Goal: Navigation & Orientation: Understand site structure

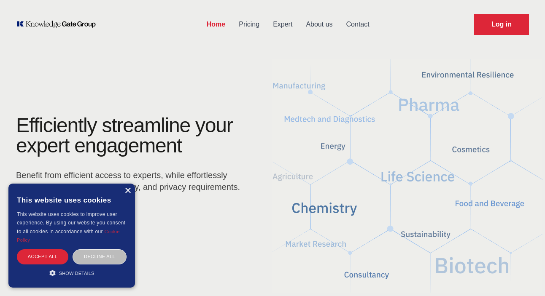
click at [127, 189] on div "×" at bounding box center [127, 191] width 6 height 6
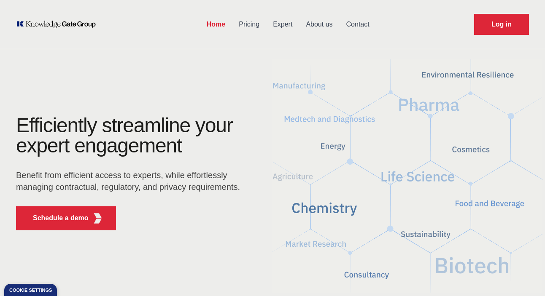
click at [281, 22] on link "Expert" at bounding box center [282, 24] width 33 height 22
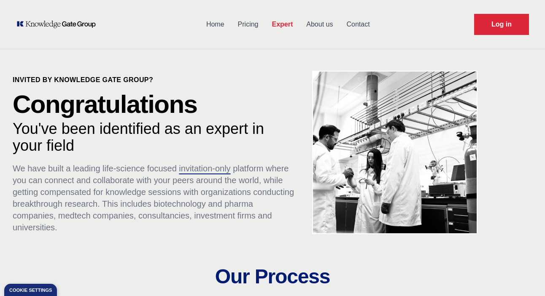
click at [356, 24] on link "Contact" at bounding box center [358, 24] width 37 height 22
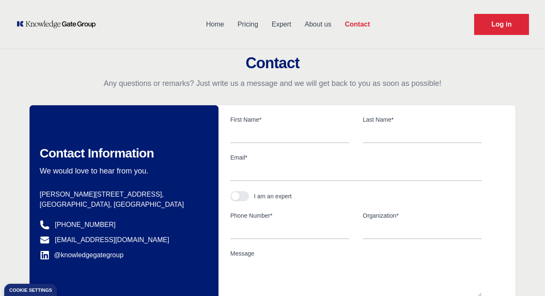
click at [323, 26] on link "About us" at bounding box center [318, 24] width 40 height 22
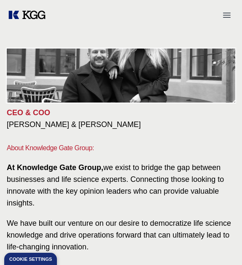
click at [74, 45] on div "CEO & COO [PERSON_NAME] & [PERSON_NAME] About Knowledge Gate Group: At Knowledg…" at bounding box center [121, 148] width 242 height 236
click at [73, 31] on div "CEO & COO [PERSON_NAME] & [PERSON_NAME] About Knowledge Gate Group: At Knowledg…" at bounding box center [121, 148] width 242 height 236
